Goal: Transaction & Acquisition: Obtain resource

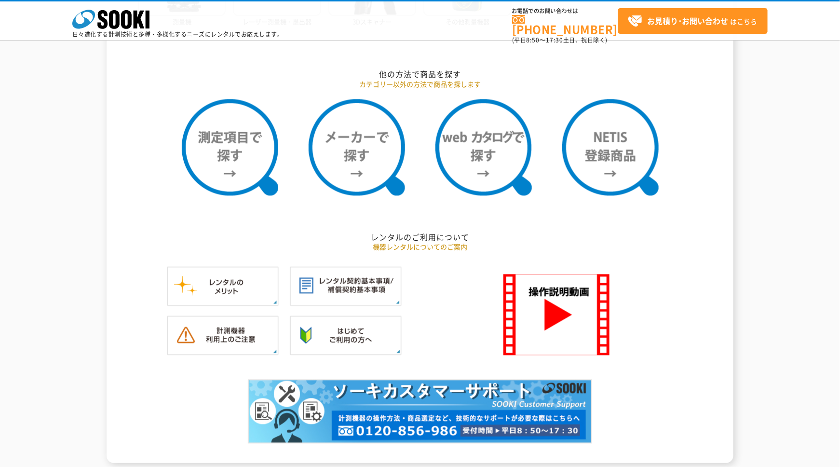
scroll to position [819, 0]
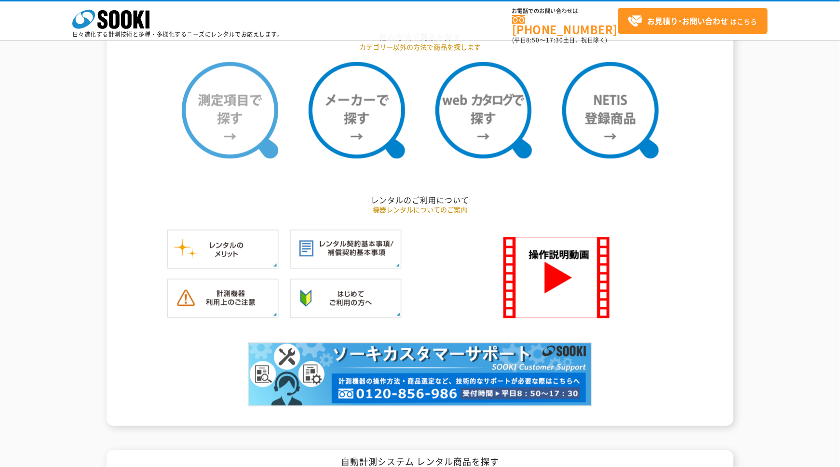
click at [213, 135] on img at bounding box center [230, 110] width 96 height 96
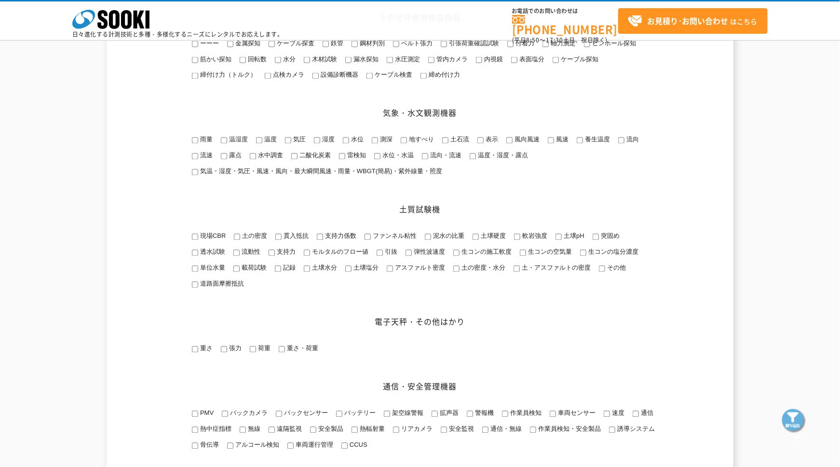
scroll to position [771, 0]
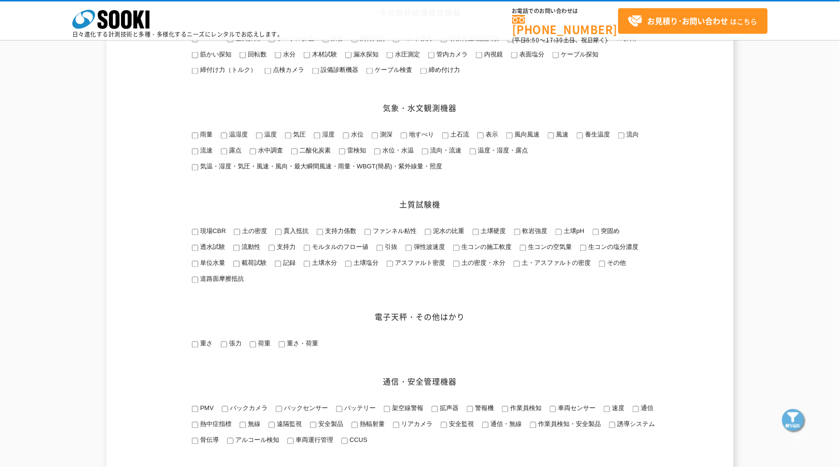
click at [280, 235] on input "貫入抵抗" at bounding box center [278, 232] width 6 height 6
checkbox input "true"
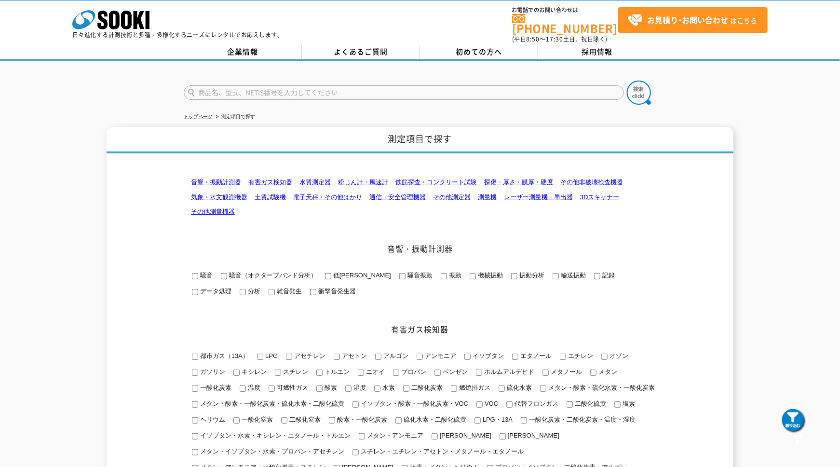
scroll to position [0, 0]
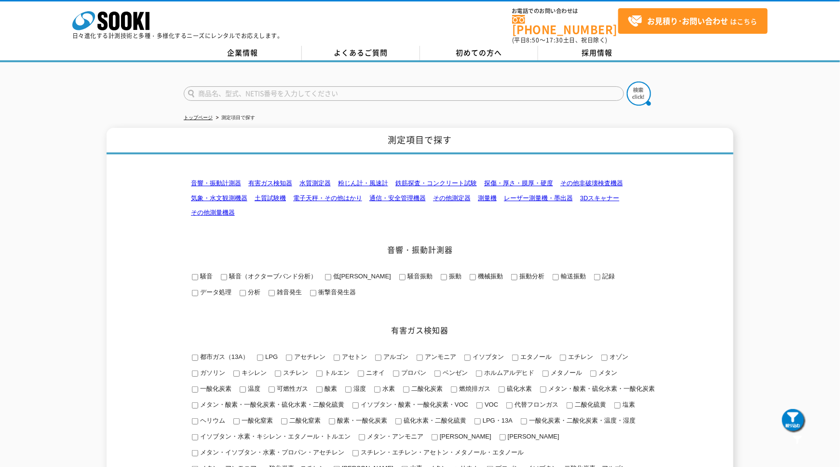
click at [228, 88] on input "text" at bounding box center [404, 93] width 440 height 14
type input "コーン"
click at [634, 83] on img at bounding box center [639, 93] width 24 height 24
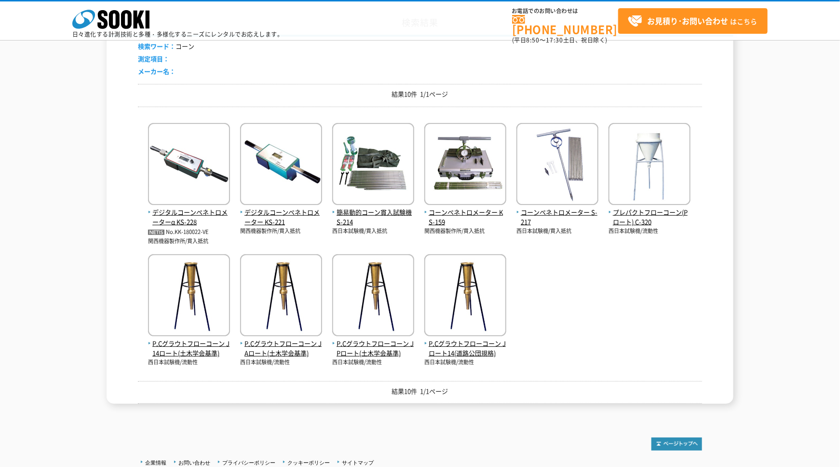
scroll to position [96, 0]
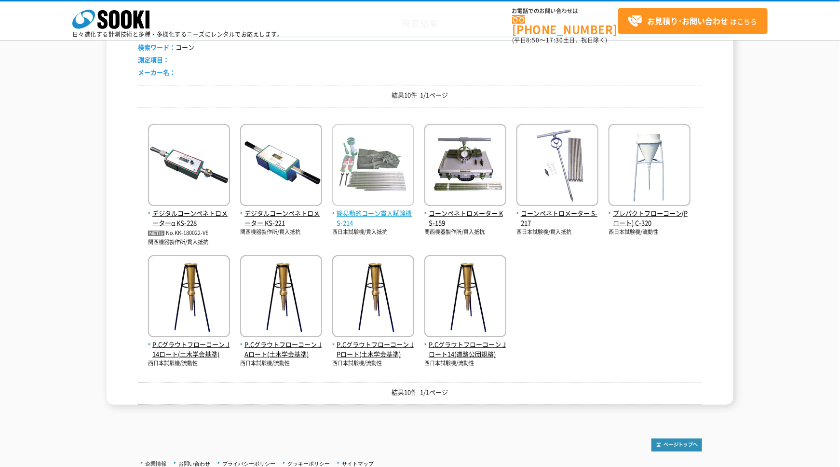
click at [361, 177] on img at bounding box center [373, 166] width 82 height 84
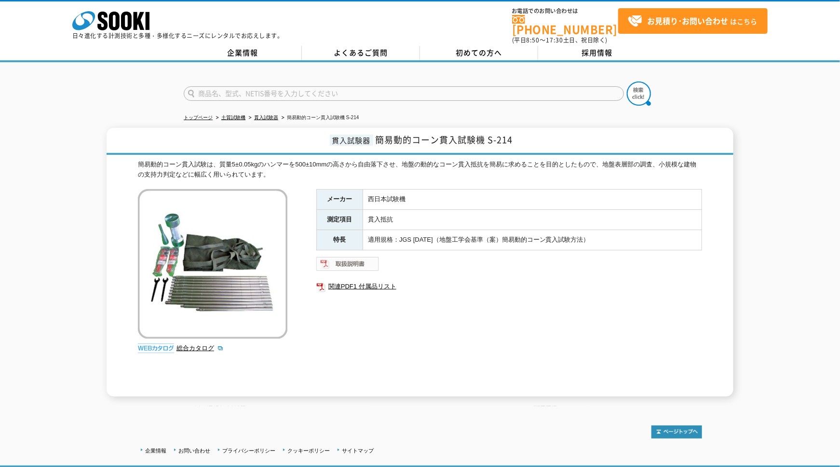
click at [357, 256] on img at bounding box center [347, 263] width 63 height 15
click at [198, 344] on link "総合カタログ" at bounding box center [199, 347] width 47 height 7
click at [187, 344] on link "総合カタログ" at bounding box center [199, 347] width 47 height 7
click at [352, 264] on img at bounding box center [347, 263] width 63 height 15
